Goal: Task Accomplishment & Management: Manage account settings

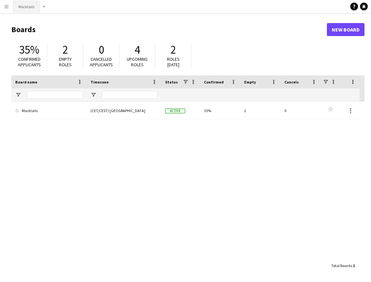
click at [27, 4] on button "Mocktails Close" at bounding box center [26, 6] width 27 height 13
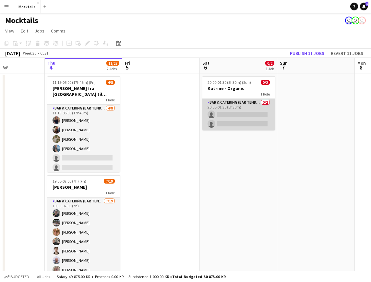
scroll to position [0, 198]
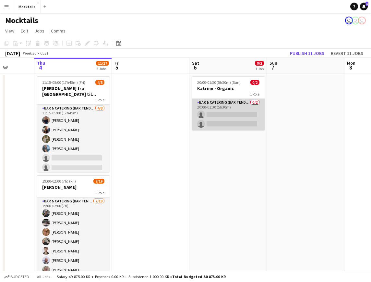
click at [236, 111] on app-card-role "Bar & Catering (Bar Tender) 0/2 20:00-01:30 (5h30m) single-neutral-actions sing…" at bounding box center [228, 114] width 73 height 31
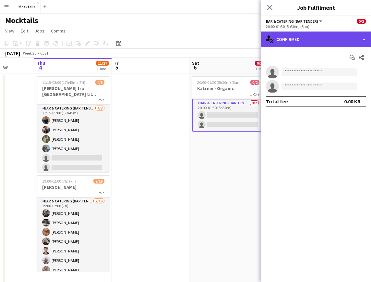
click at [314, 44] on div "single-neutral-actions-check-2 Confirmed" at bounding box center [316, 39] width 110 height 16
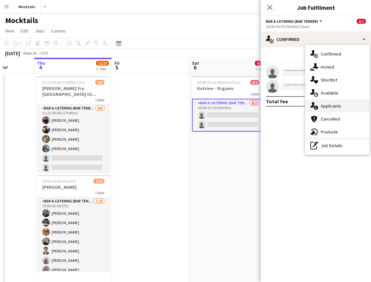
click at [327, 106] on span "Applicants" at bounding box center [331, 106] width 20 height 6
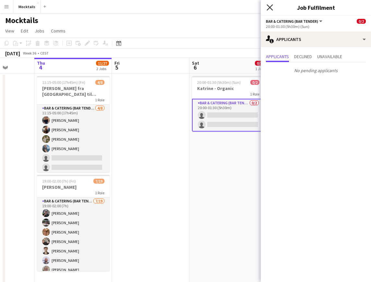
click at [270, 7] on icon at bounding box center [270, 7] width 6 height 6
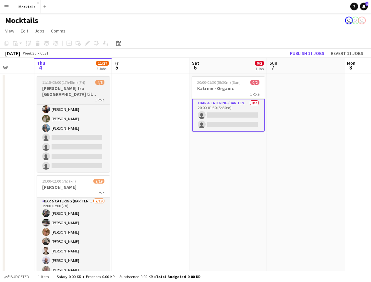
scroll to position [20, 0]
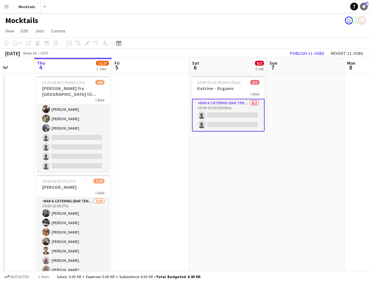
click at [363, 7] on icon at bounding box center [363, 6] width 3 height 3
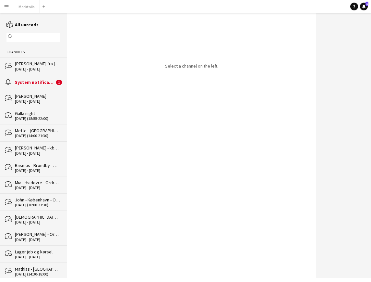
click at [35, 85] on div "System notifications" at bounding box center [35, 82] width 40 height 6
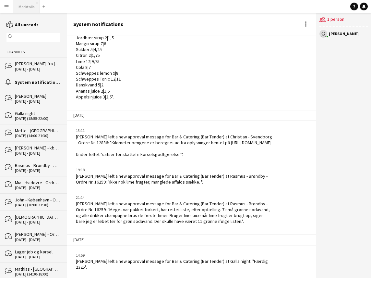
click at [26, 2] on button "Mocktails Close" at bounding box center [26, 6] width 27 height 13
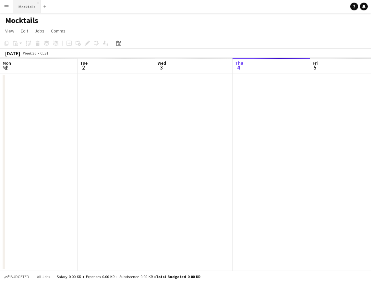
scroll to position [0, 155]
